Goal: Browse casually

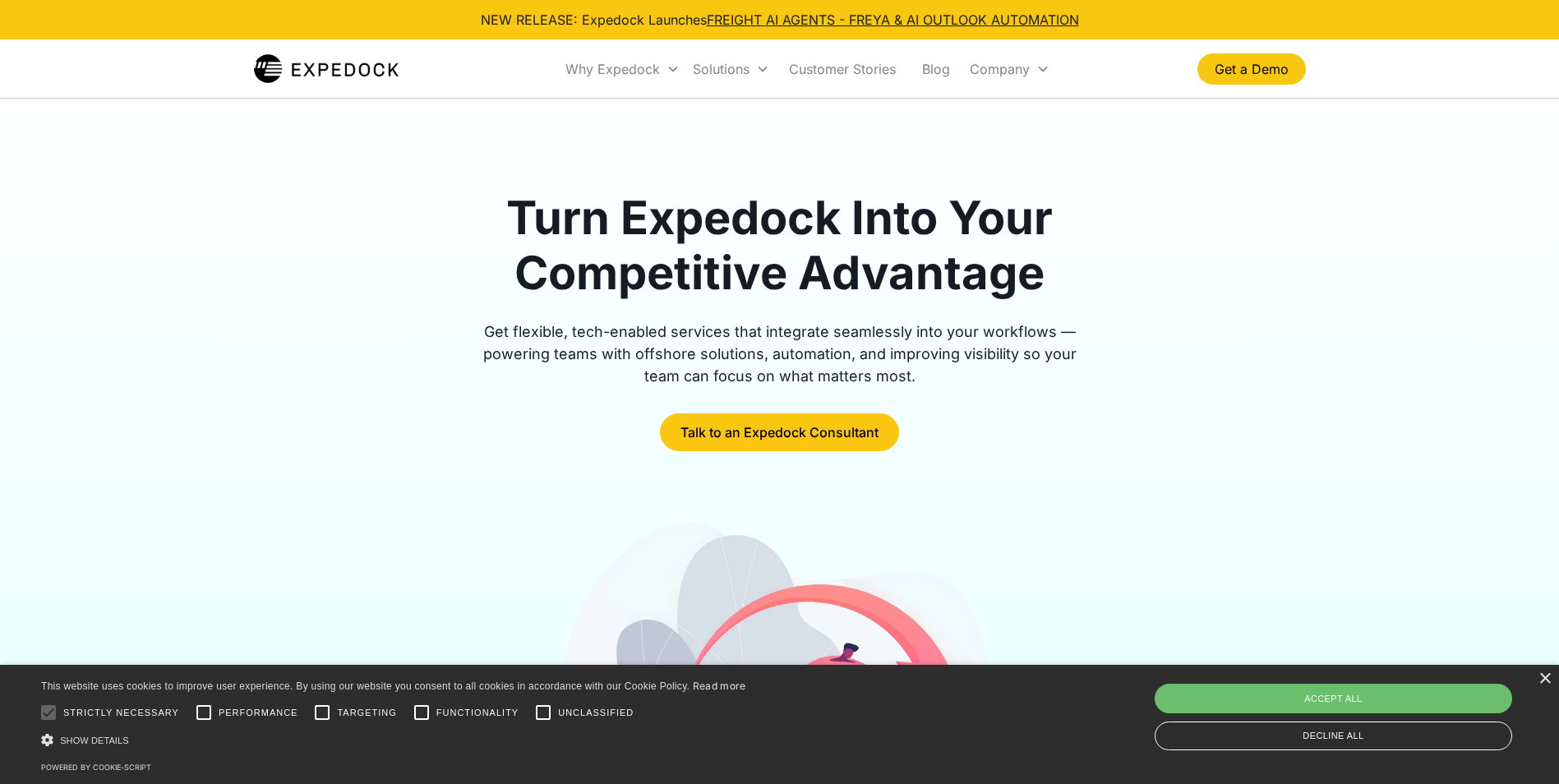
click at [289, 70] on img "home" at bounding box center [326, 68] width 145 height 33
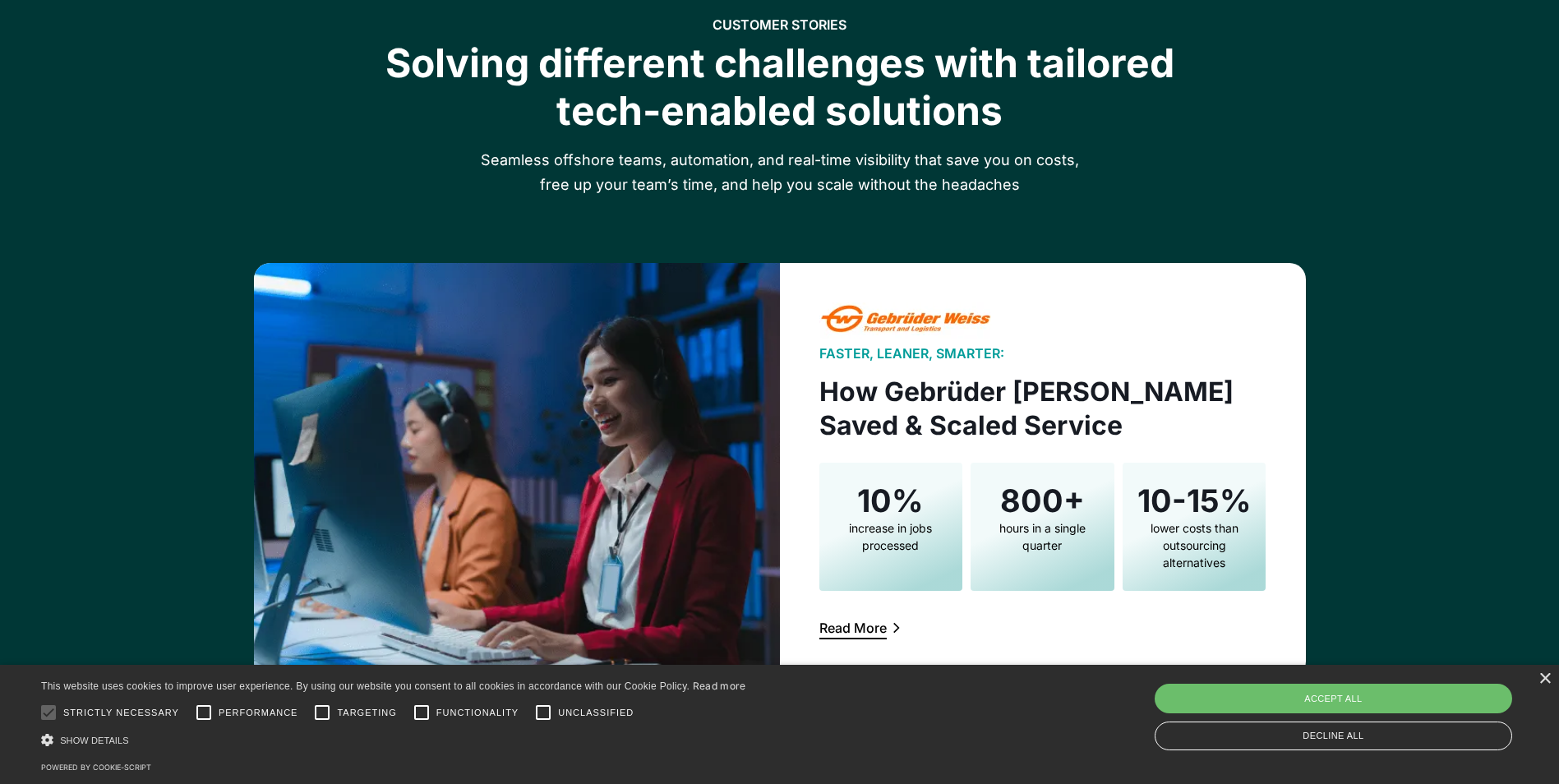
scroll to position [2547, 0]
